Goal: Navigation & Orientation: Find specific page/section

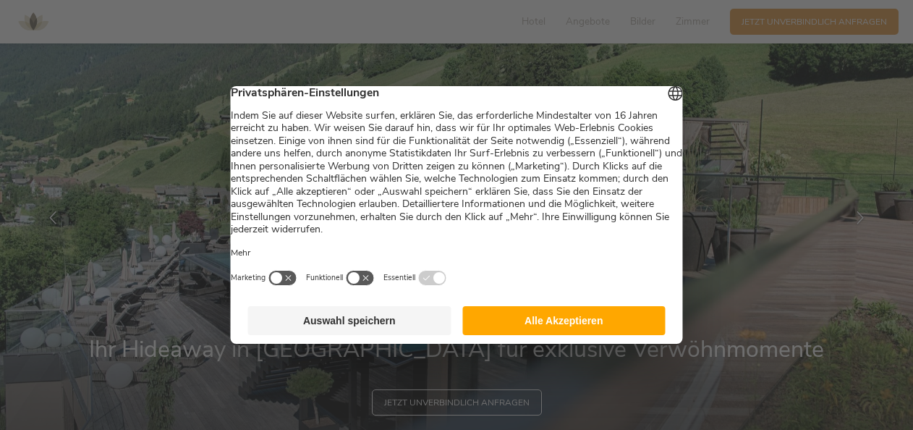
click at [537, 325] on button "Alle Akzeptieren" at bounding box center [563, 320] width 203 height 29
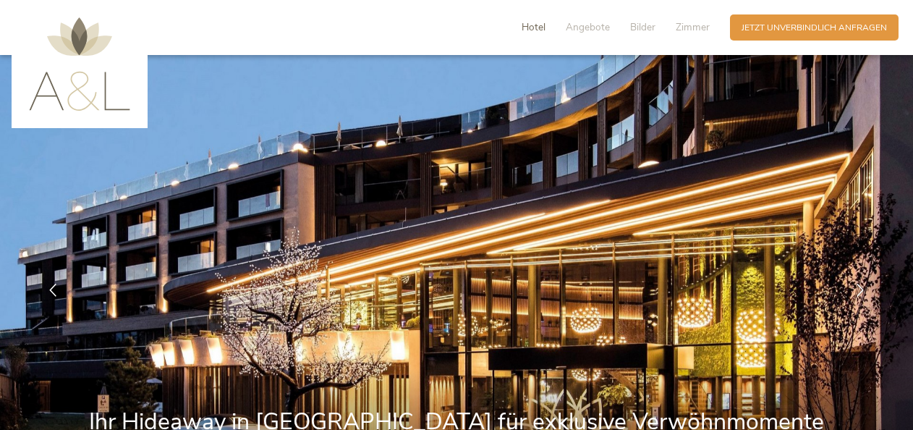
click at [543, 29] on span "Hotel" at bounding box center [534, 27] width 24 height 14
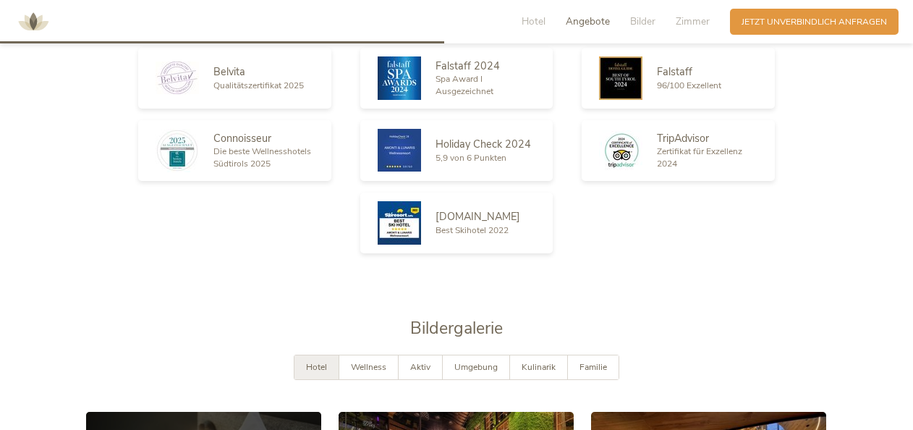
scroll to position [1806, 0]
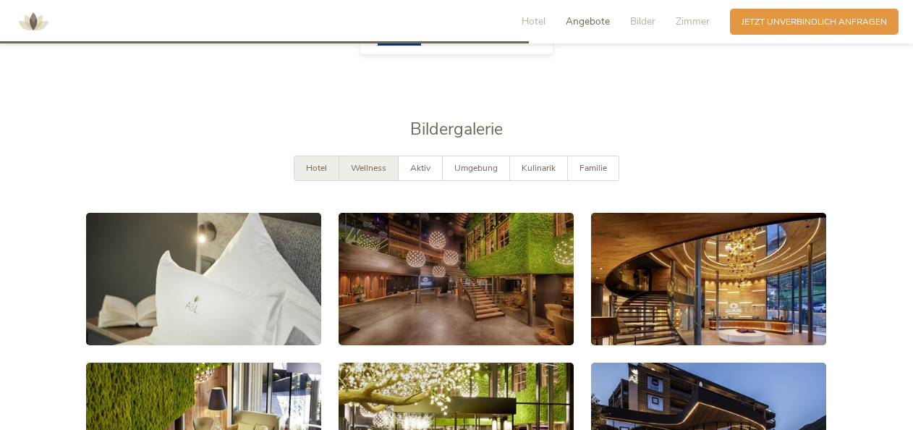
drag, startPoint x: 359, startPoint y: 175, endPoint x: 350, endPoint y: 175, distance: 8.7
click at [359, 175] on div "Wellness" at bounding box center [368, 168] width 59 height 24
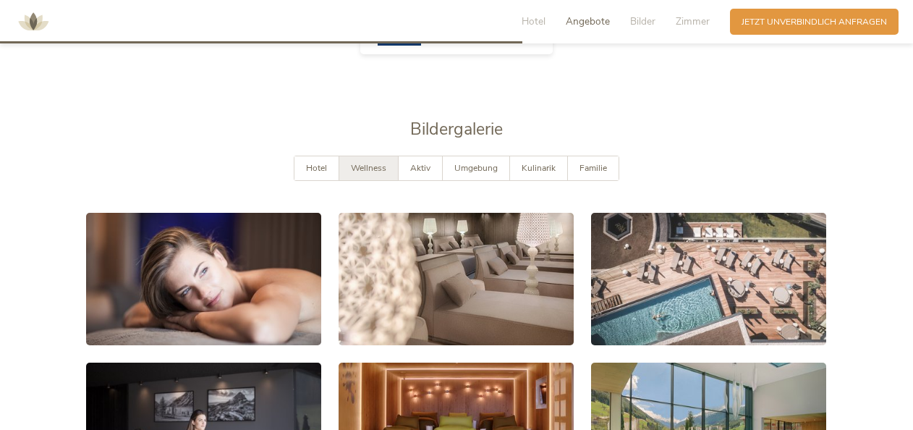
click at [587, 22] on span "Angebote" at bounding box center [588, 21] width 44 height 14
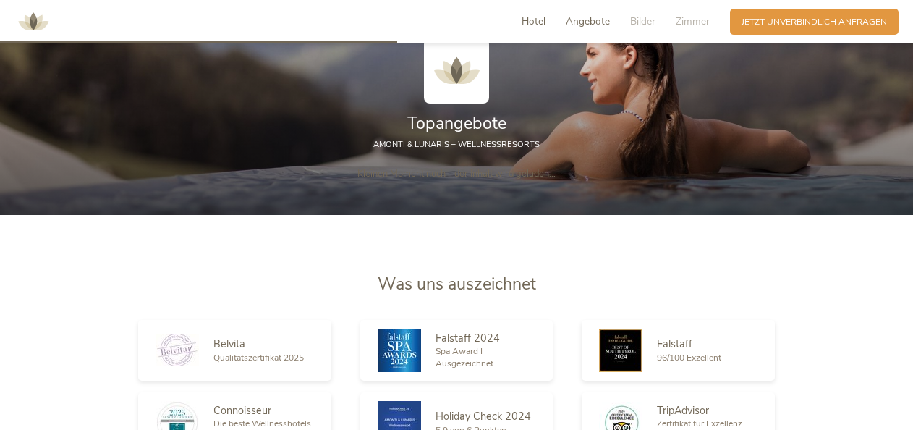
click at [534, 17] on span "Hotel" at bounding box center [534, 21] width 24 height 14
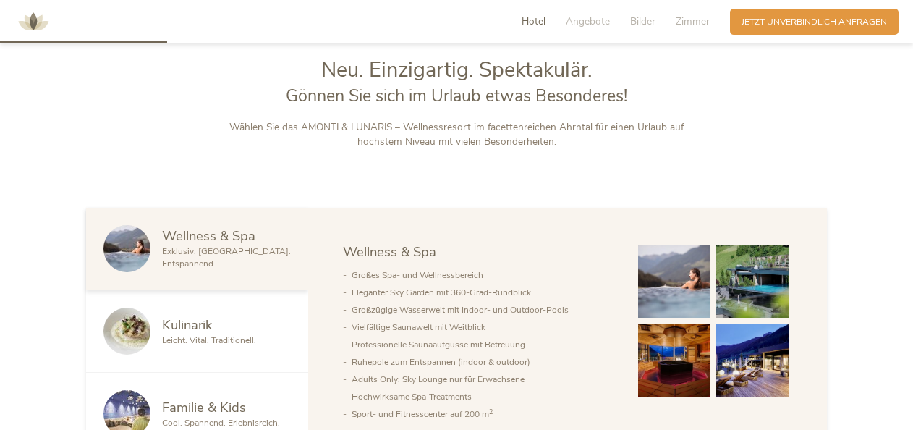
scroll to position [577, 0]
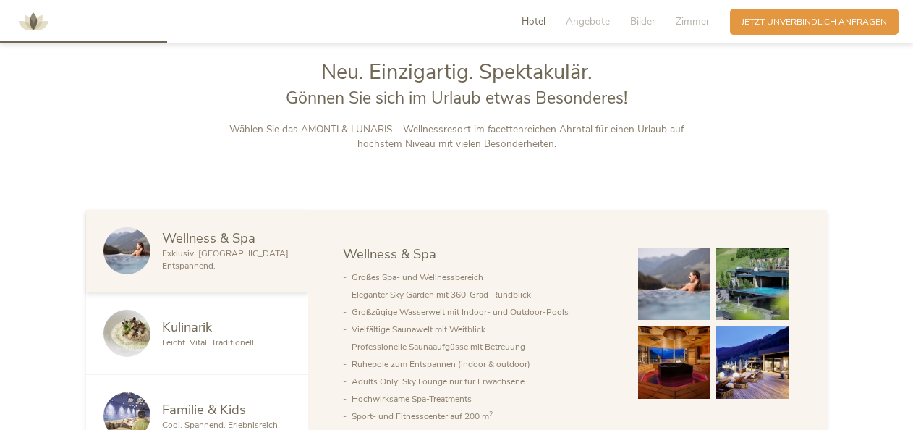
click at [522, 22] on span "Hotel" at bounding box center [534, 21] width 24 height 14
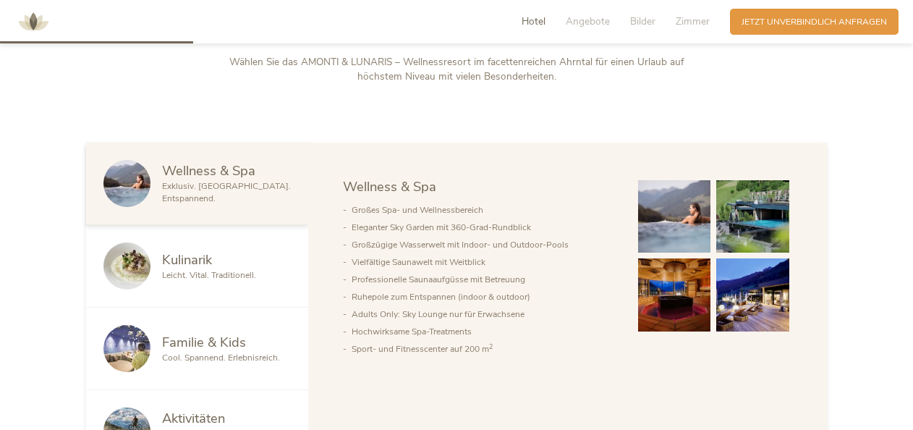
scroll to position [721, 0]
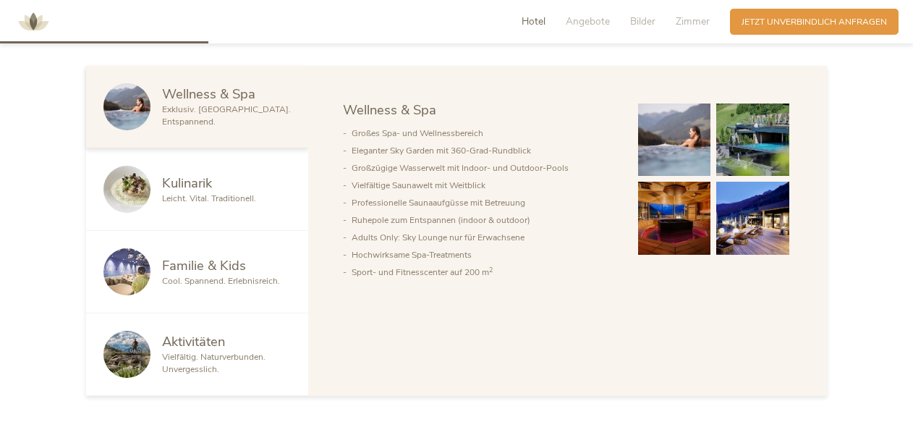
click at [178, 184] on span "Kulinarik" at bounding box center [187, 183] width 50 height 18
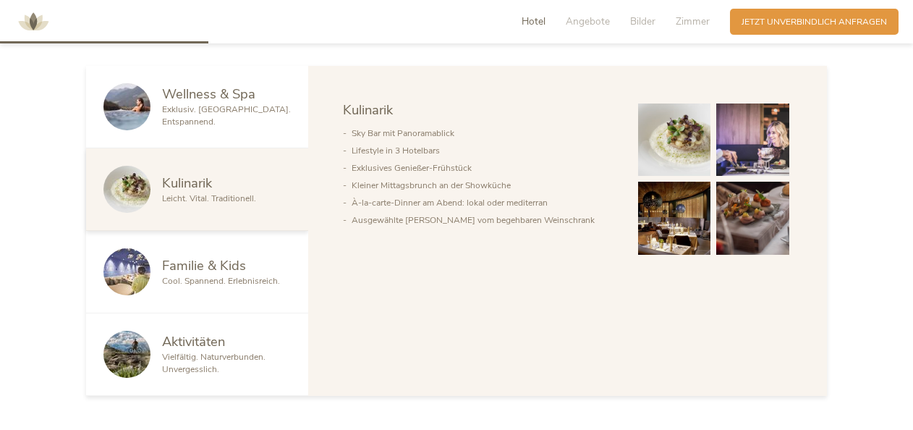
click at [210, 343] on span "Aktivitäten" at bounding box center [193, 341] width 63 height 18
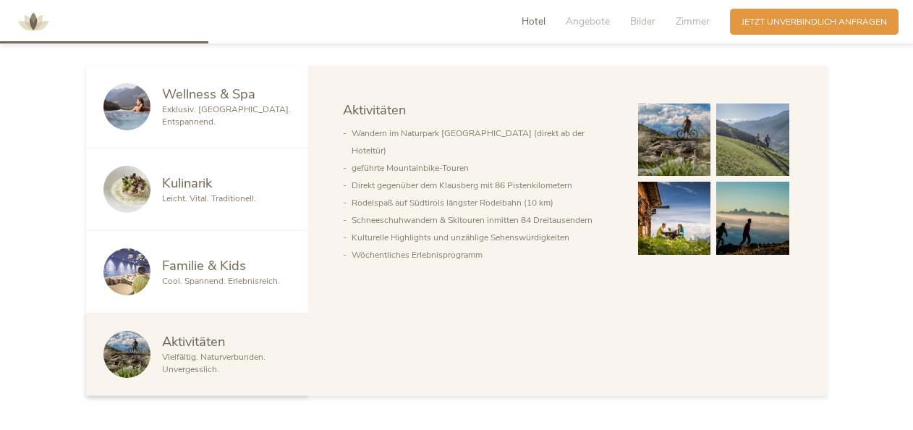
click at [225, 113] on span "Exklusiv. [GEOGRAPHIC_DATA]. Entspannend." at bounding box center [226, 115] width 129 height 24
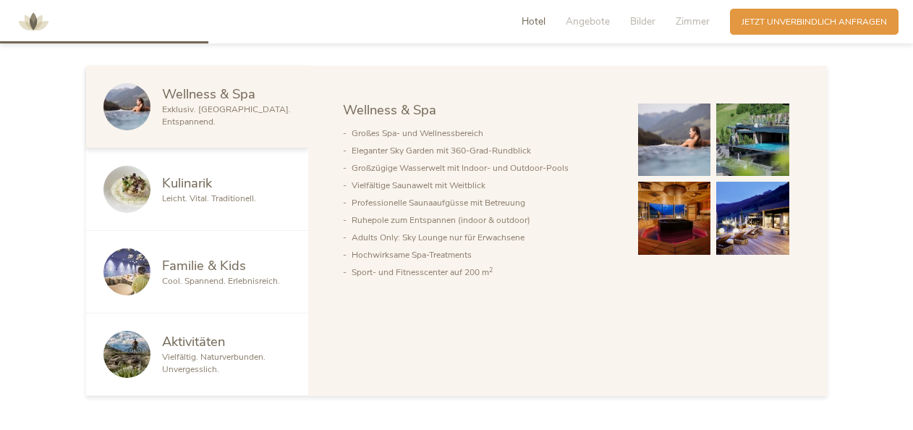
click at [249, 115] on span "Exklusiv. [GEOGRAPHIC_DATA]. Entspannend." at bounding box center [226, 115] width 129 height 24
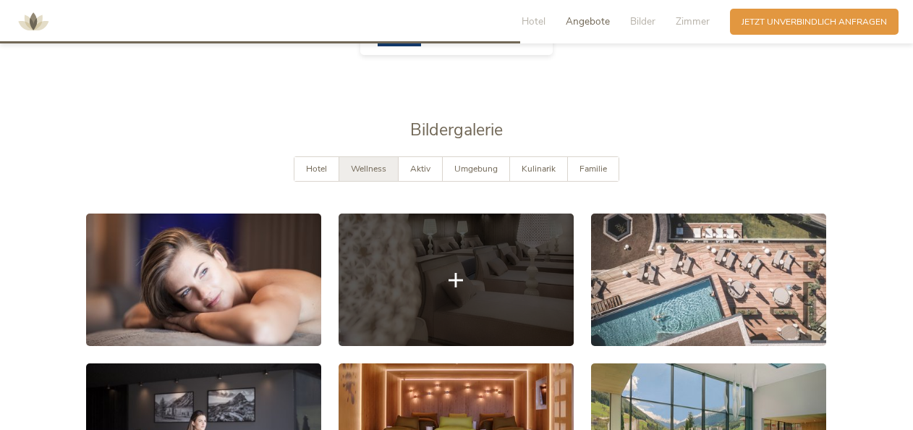
scroll to position [1227, 0]
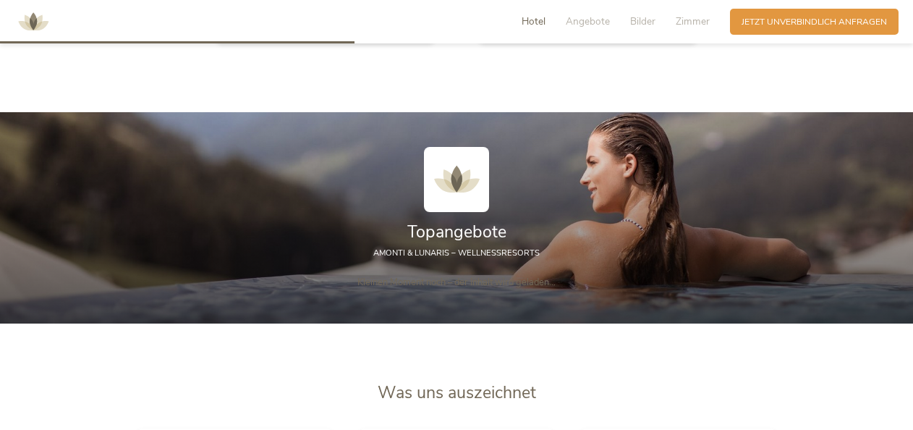
click at [537, 12] on div "Hotel Angebote Bilder Zimmer" at bounding box center [618, 22] width 223 height 26
click at [537, 19] on span "Hotel" at bounding box center [534, 21] width 24 height 14
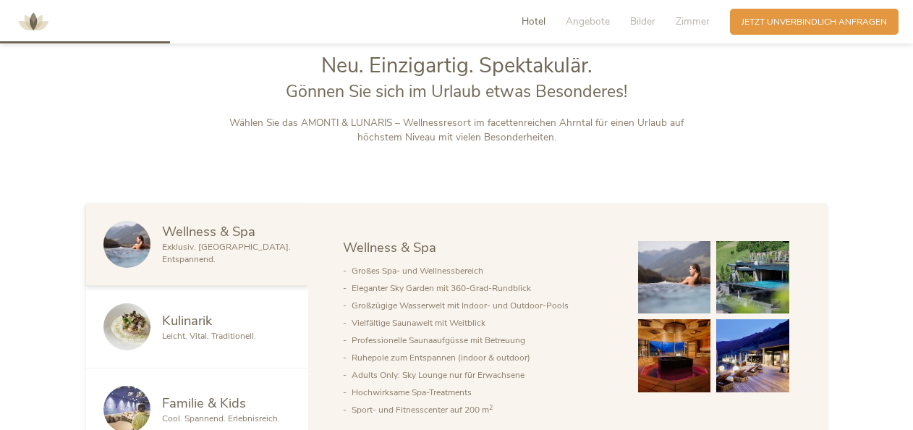
scroll to position [577, 0]
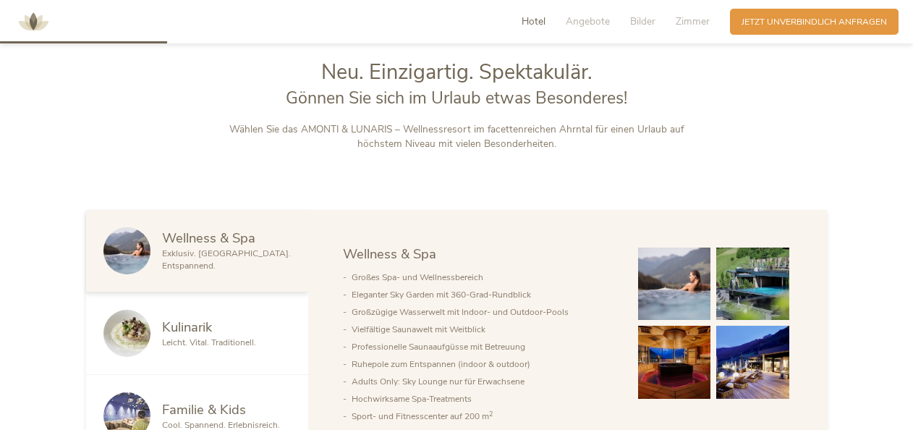
click at [263, 253] on span "Exklusiv. [GEOGRAPHIC_DATA]. Entspannend." at bounding box center [226, 259] width 129 height 24
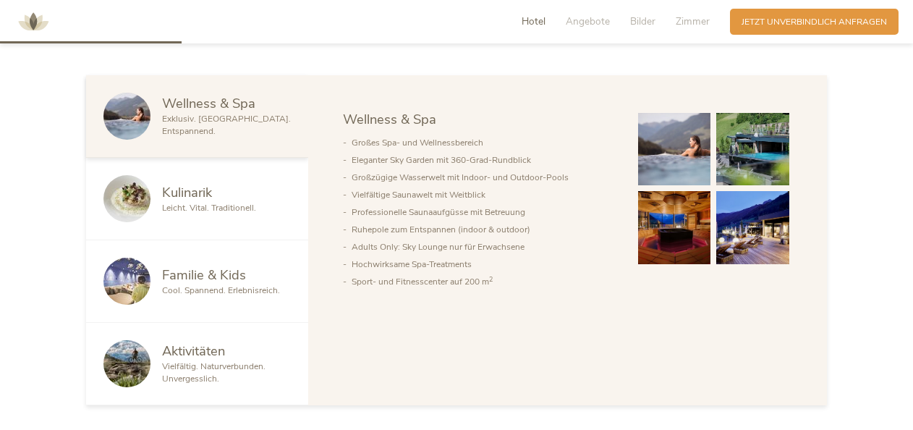
scroll to position [721, 0]
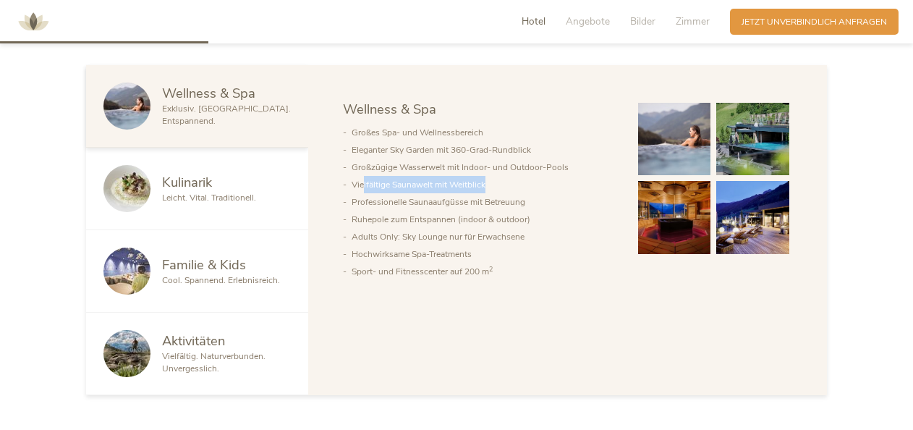
drag, startPoint x: 496, startPoint y: 180, endPoint x: 365, endPoint y: 185, distance: 131.8
click at [365, 185] on li "Vielfältige Saunawelt mit Weitblick" at bounding box center [483, 184] width 263 height 17
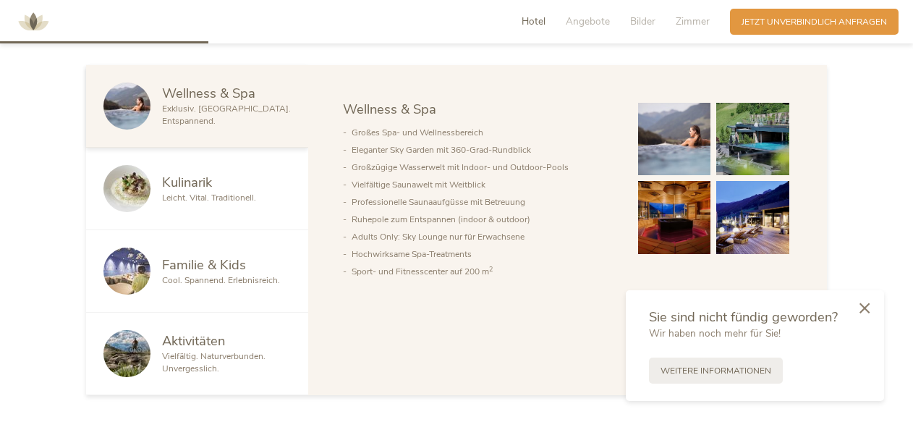
click at [861, 307] on icon at bounding box center [864, 307] width 10 height 11
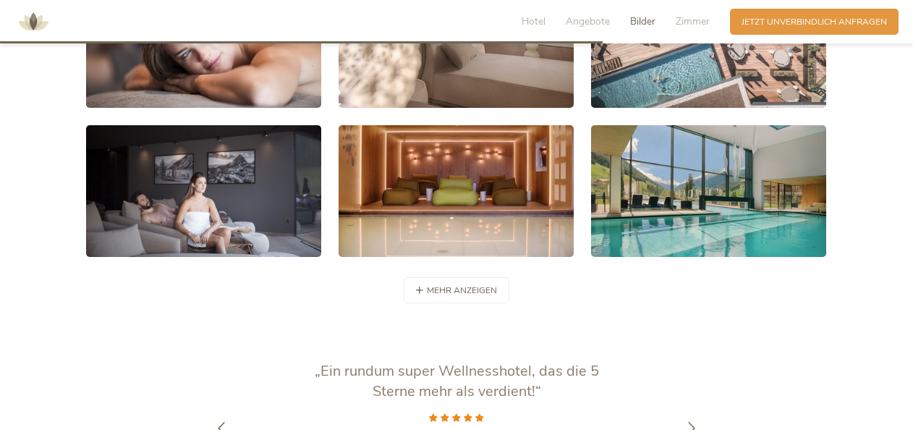
scroll to position [2096, 0]
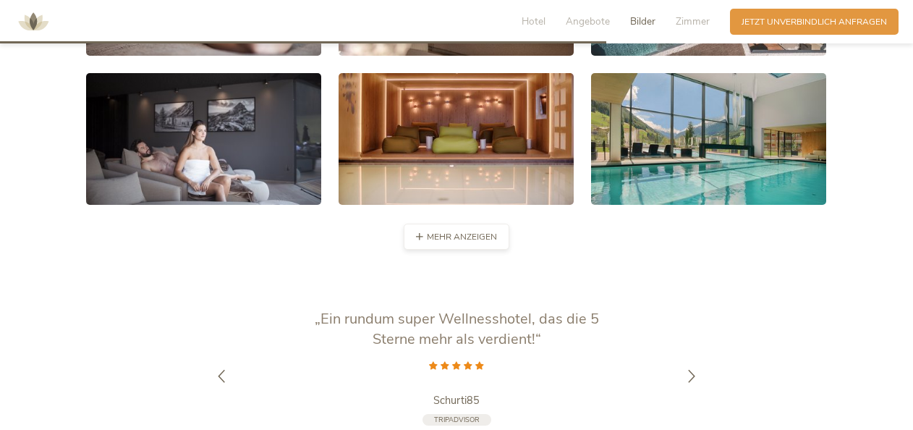
click at [422, 238] on icon at bounding box center [419, 237] width 7 height 7
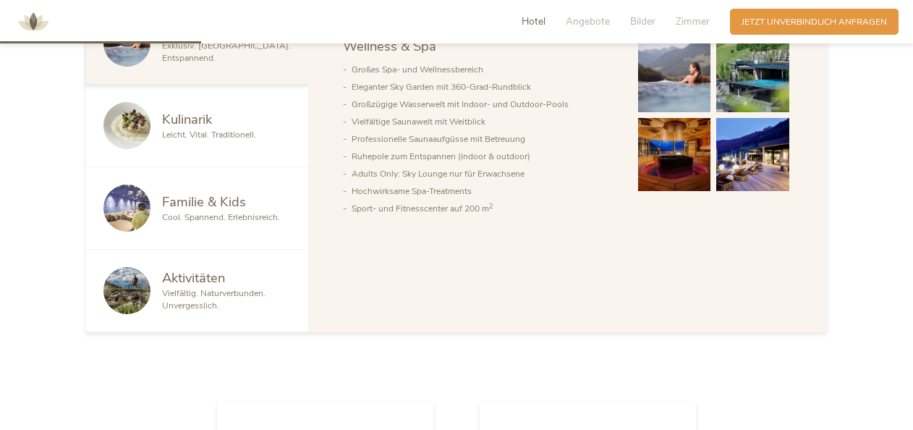
scroll to position [794, 0]
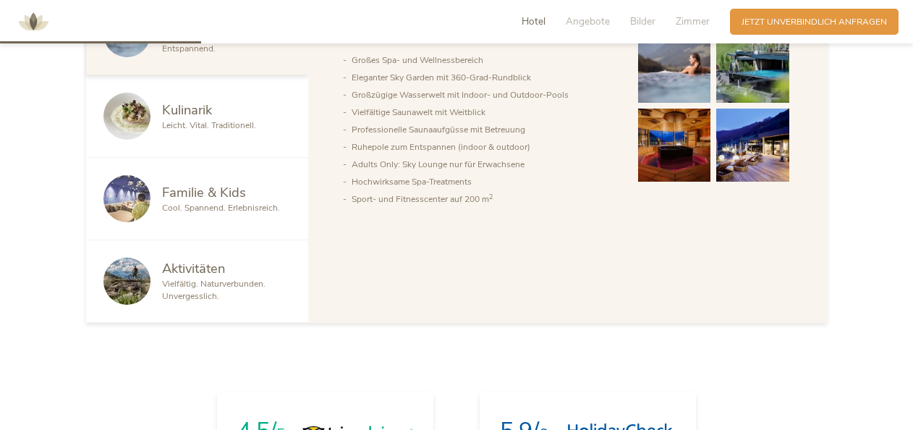
click at [214, 101] on div "Kulinarik" at bounding box center [226, 110] width 129 height 19
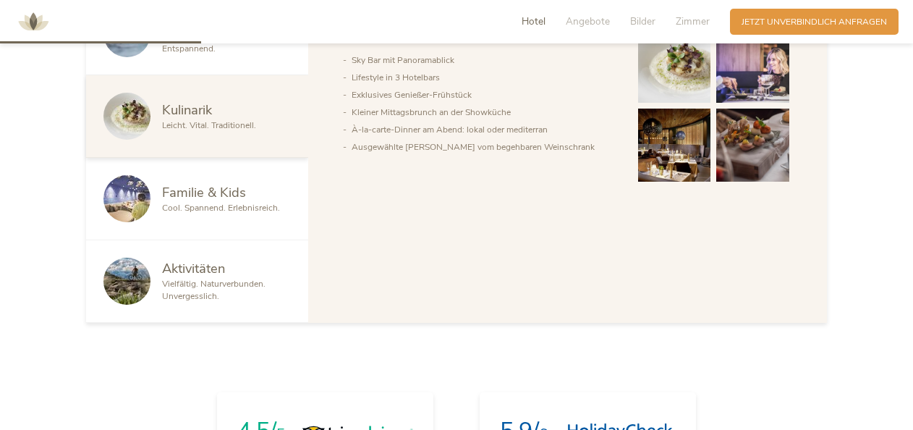
click at [206, 256] on div "Aktivitäten Vielfältig. Naturverbunden. Unvergesslich." at bounding box center [197, 281] width 222 height 82
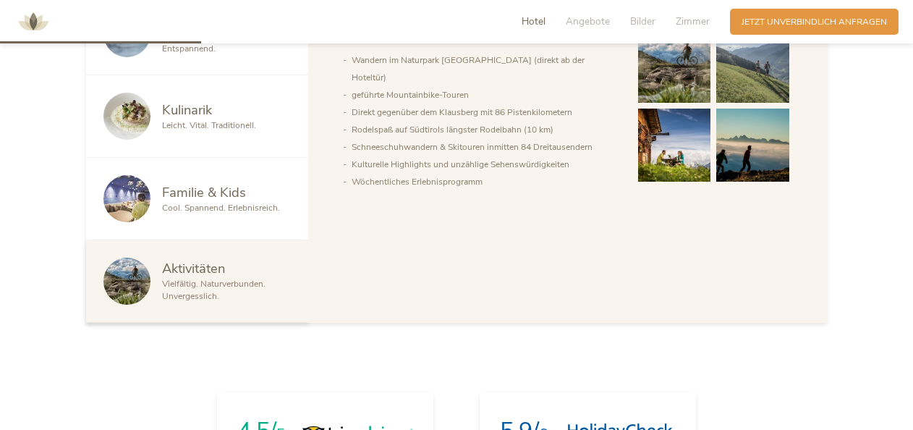
click at [460, 173] on li "Wöchentliches Erlebnisprogramm" at bounding box center [483, 181] width 263 height 17
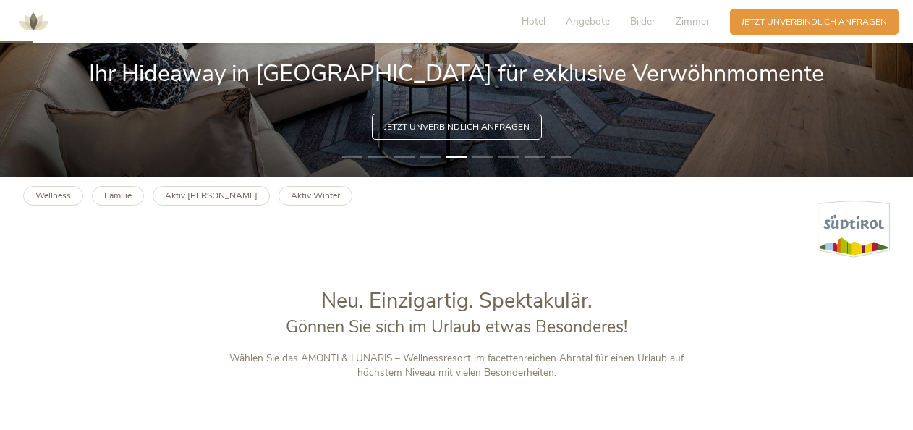
scroll to position [360, 0]
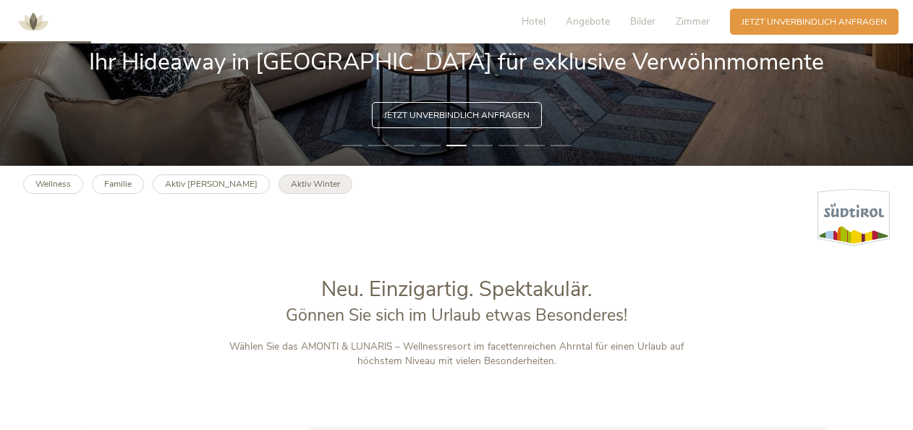
click at [291, 186] on b "Aktiv Winter" at bounding box center [315, 184] width 49 height 12
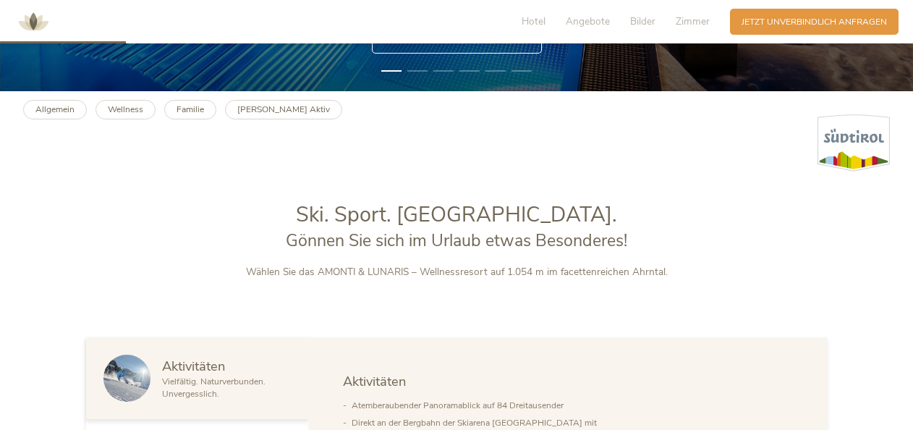
scroll to position [145, 0]
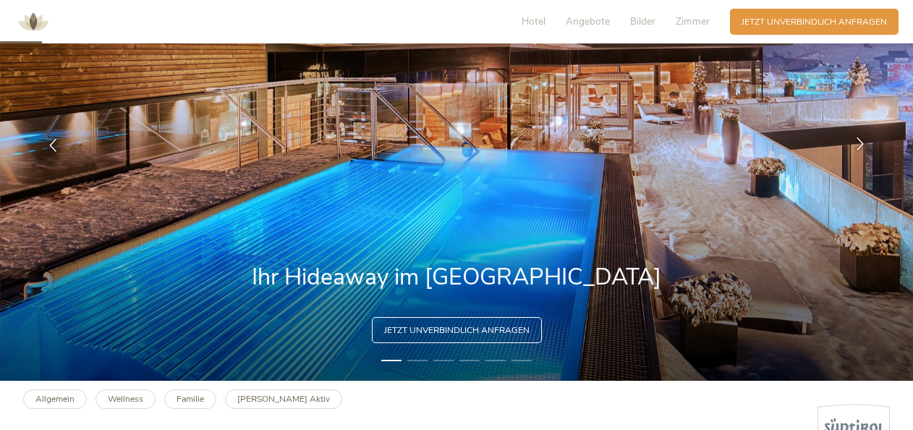
click at [860, 149] on icon at bounding box center [860, 143] width 13 height 13
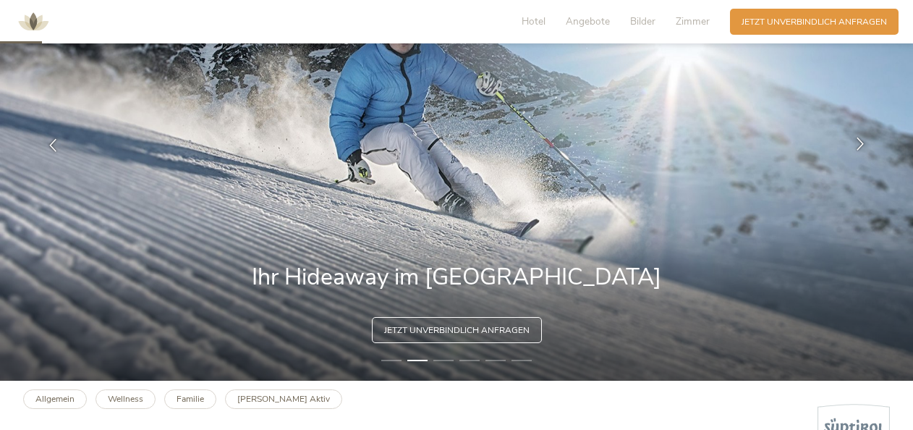
click at [860, 149] on icon at bounding box center [860, 143] width 13 height 13
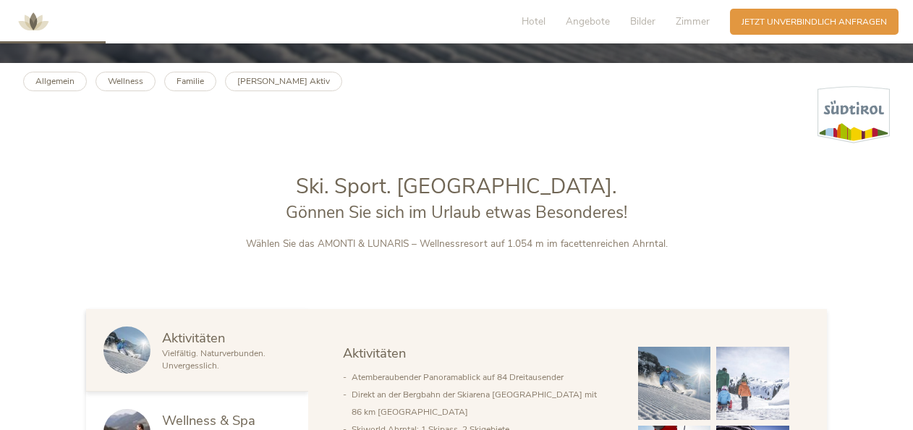
scroll to position [362, 0]
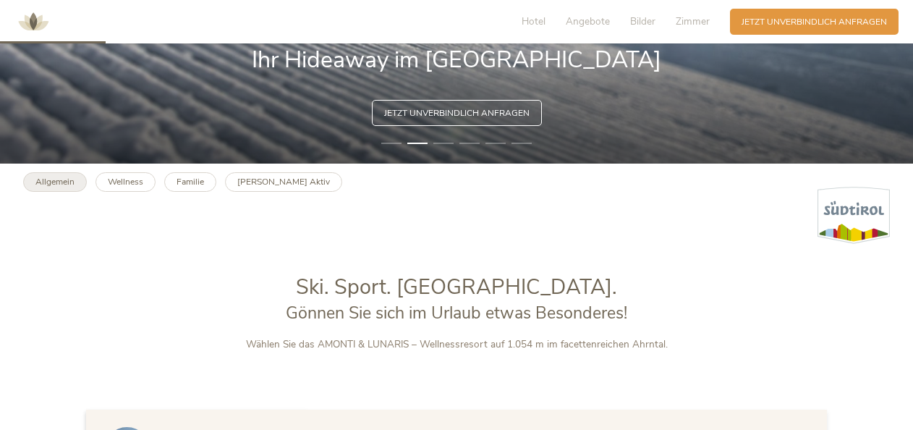
click at [36, 182] on b "Allgemein" at bounding box center [54, 182] width 39 height 12
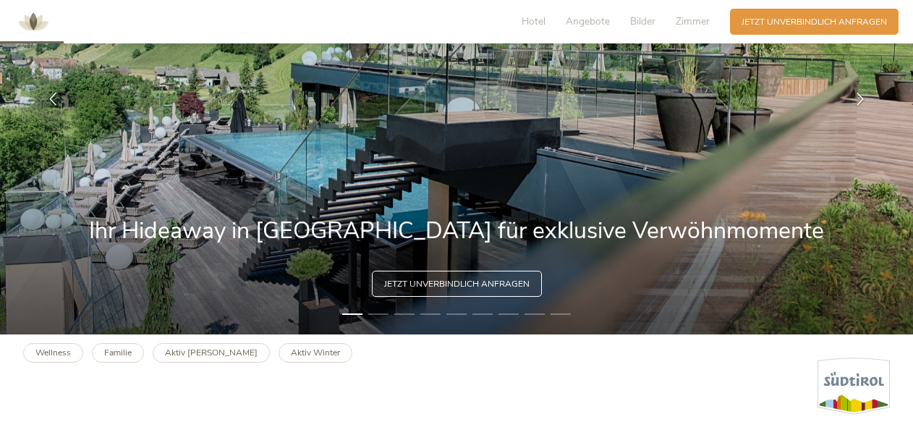
scroll to position [217, 0]
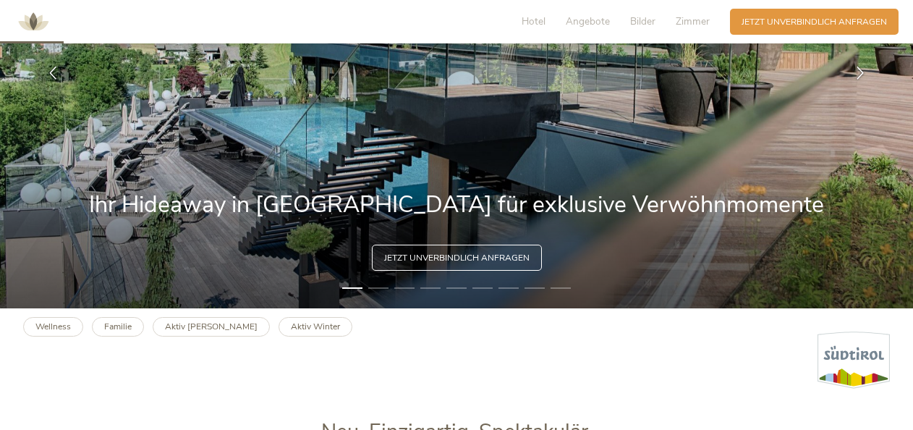
click at [387, 289] on li "2" at bounding box center [378, 288] width 20 height 12
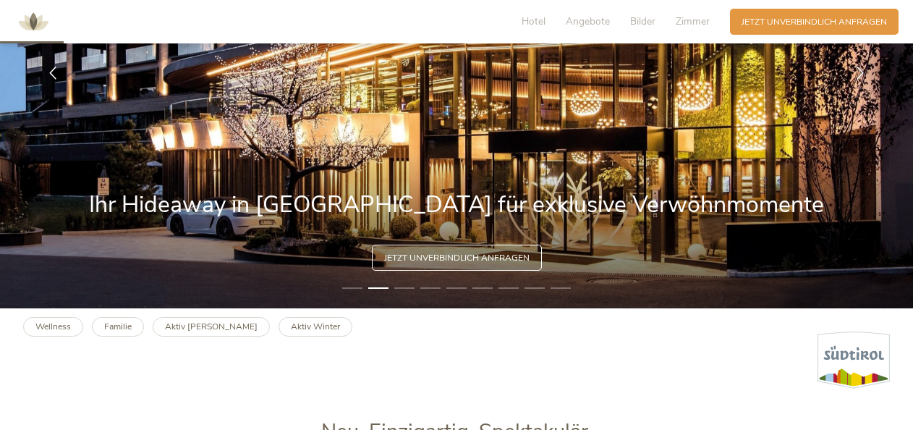
click at [407, 289] on li "3" at bounding box center [404, 288] width 20 height 12
click at [408, 286] on li "3" at bounding box center [404, 288] width 20 height 12
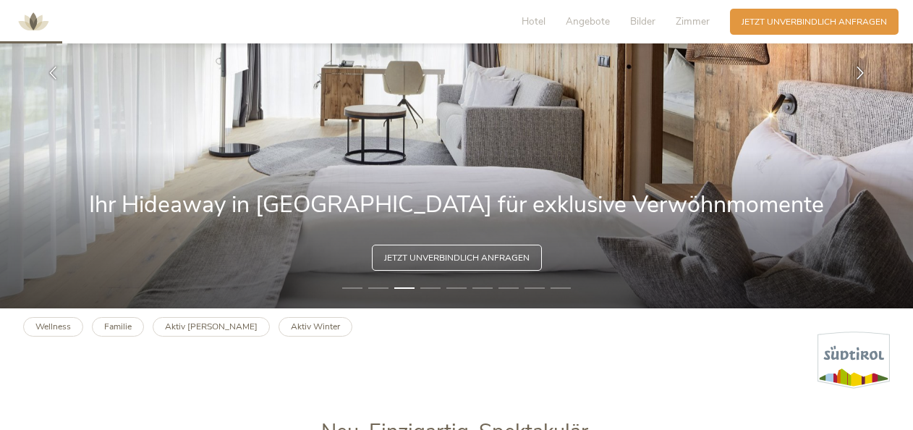
scroll to position [145, 0]
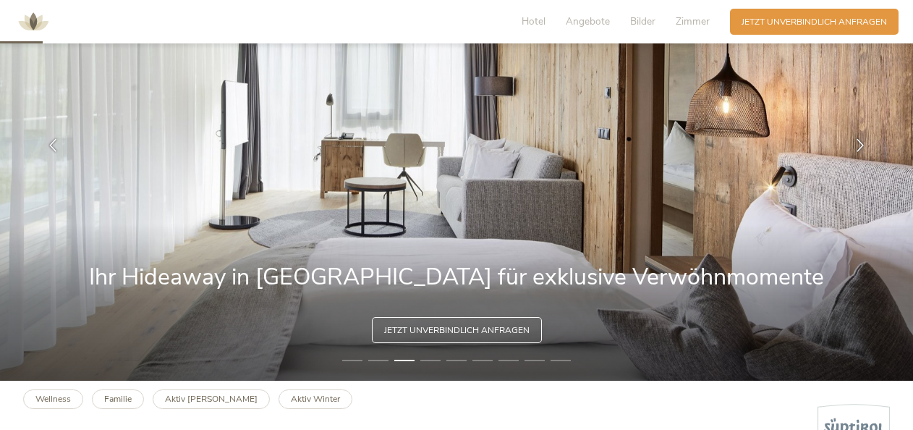
click at [438, 361] on li "4" at bounding box center [430, 360] width 20 height 12
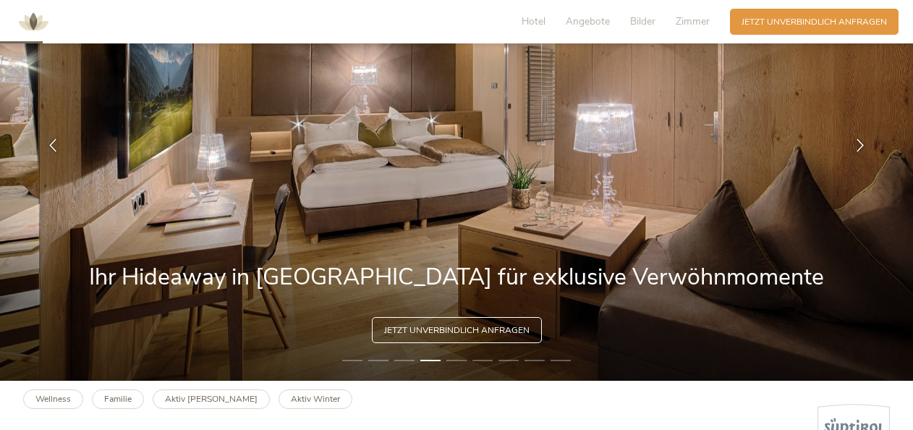
click at [462, 360] on li "5" at bounding box center [456, 360] width 20 height 12
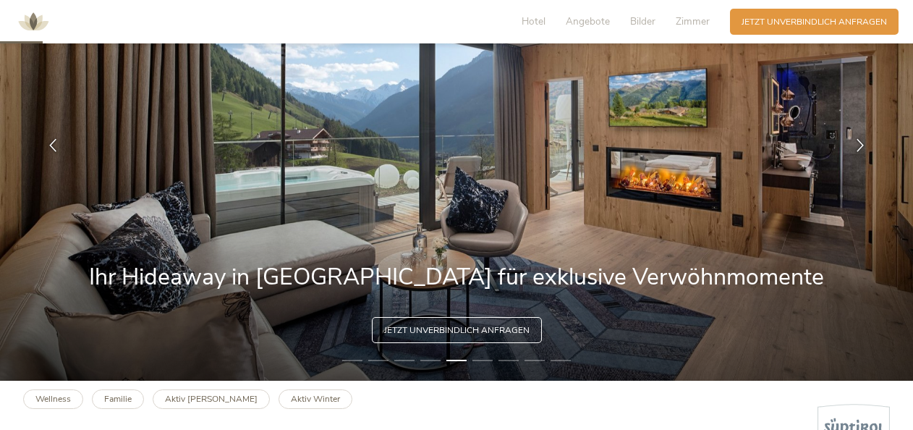
click at [480, 362] on li "6" at bounding box center [482, 360] width 20 height 12
click at [506, 361] on li "7" at bounding box center [508, 360] width 20 height 12
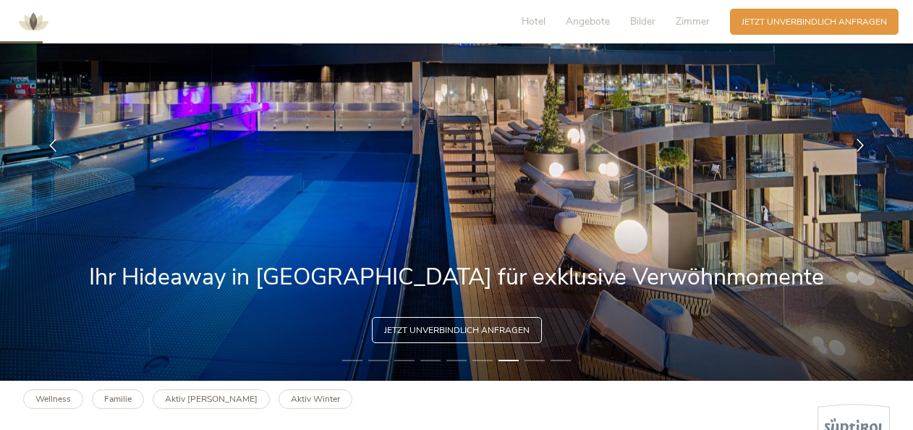
click at [535, 360] on li "8" at bounding box center [534, 360] width 20 height 12
click at [557, 362] on li "9" at bounding box center [561, 360] width 20 height 12
